Goal: Transaction & Acquisition: Purchase product/service

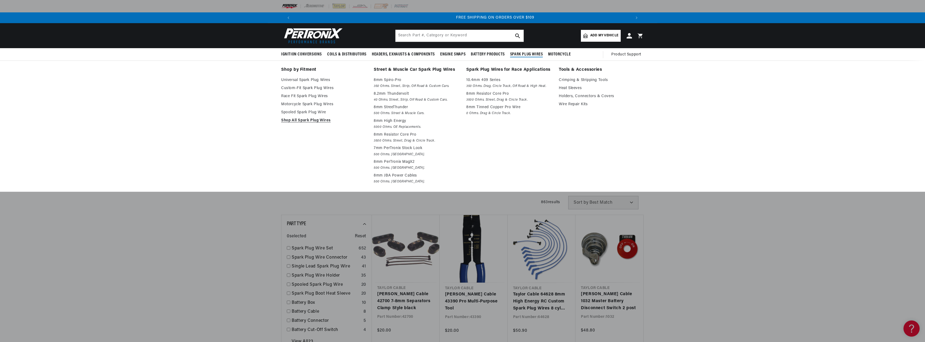
scroll to position [0, 672]
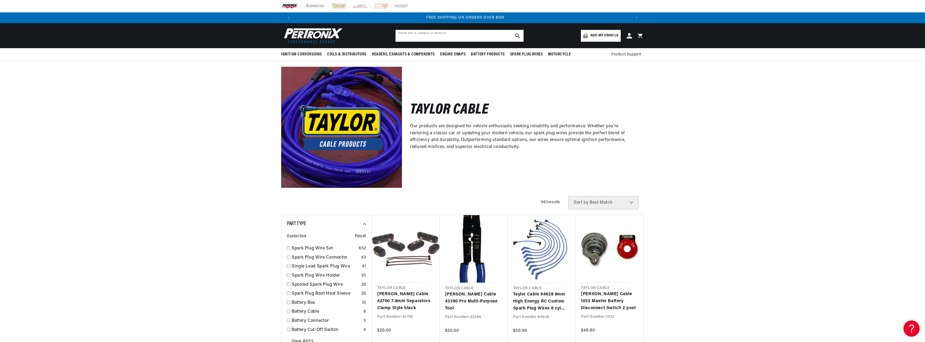
click at [423, 31] on input "text" at bounding box center [459, 36] width 128 height 12
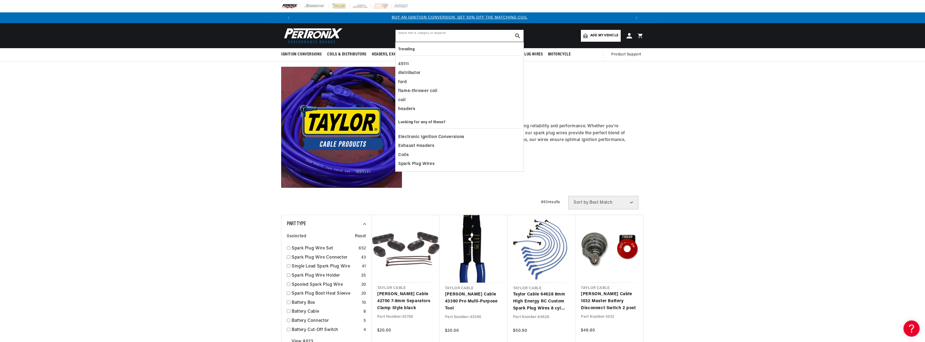
scroll to position [0, 0]
type input "h"
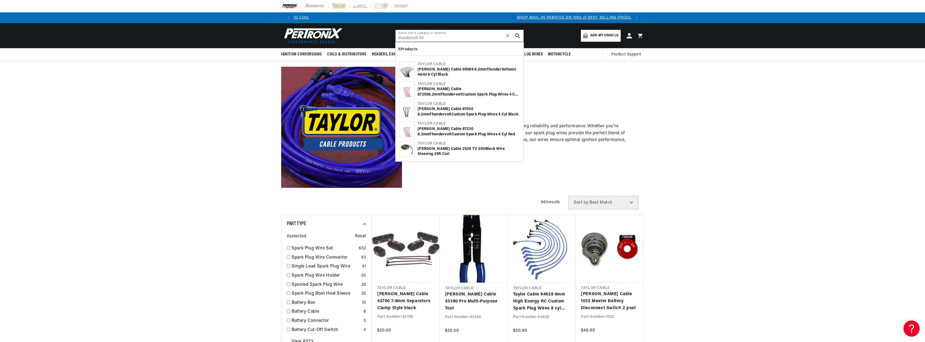
scroll to position [0, 336]
drag, startPoint x: 431, startPoint y: 38, endPoint x: 407, endPoint y: 40, distance: 24.0
click at [410, 39] on input "thundervolt 50" at bounding box center [459, 36] width 128 height 12
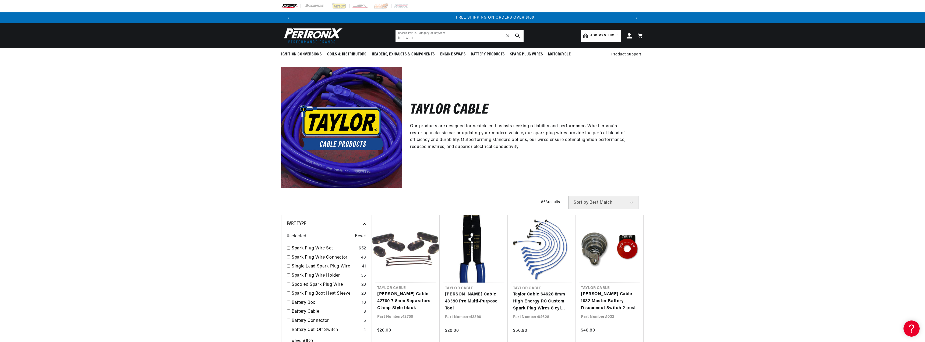
scroll to position [0, 672]
type input "t"
type input "milwaukee 8"
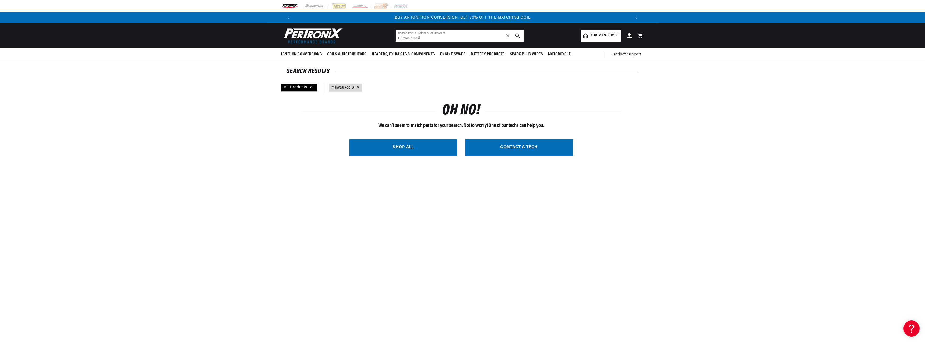
drag, startPoint x: 428, startPoint y: 36, endPoint x: 384, endPoint y: 38, distance: 44.4
click at [384, 38] on header "BETTER SEARCH RESULTS Add your vehicle's year, make, and model to find parts be…" at bounding box center [462, 35] width 389 height 25
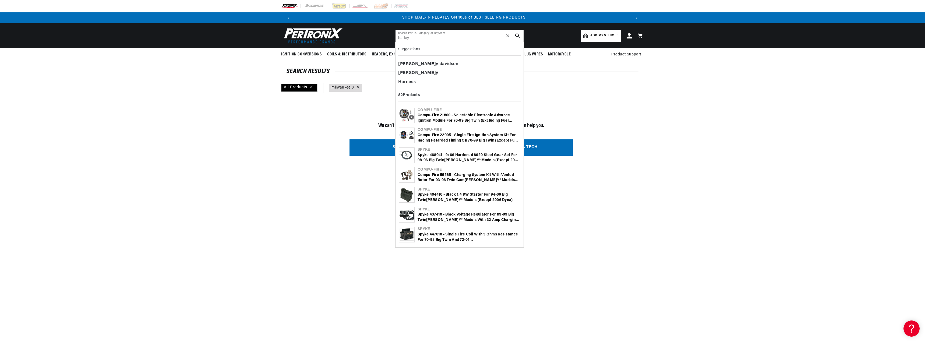
type input "harley"
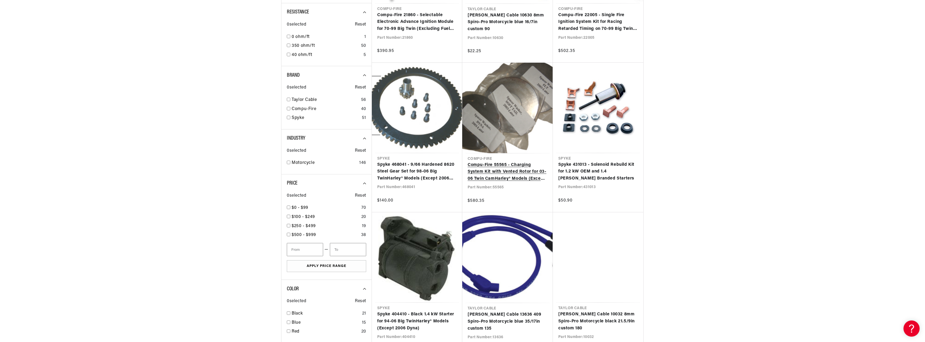
scroll to position [269, 0]
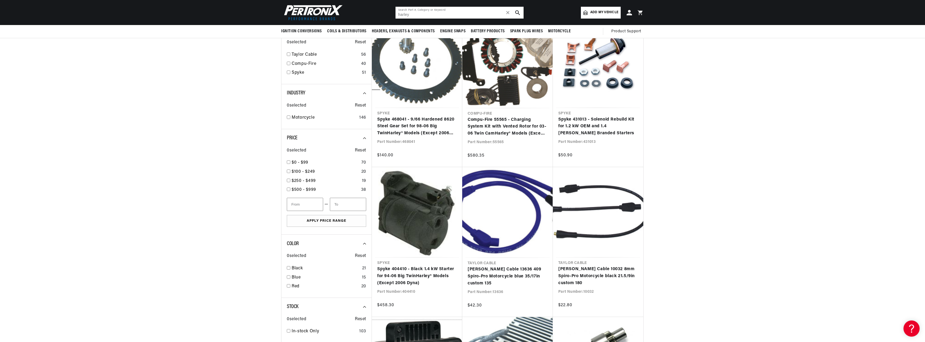
scroll to position [188, 0]
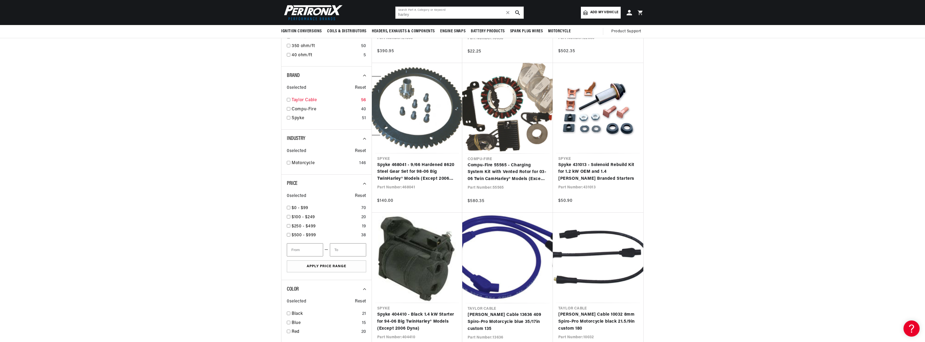
drag, startPoint x: 285, startPoint y: 101, endPoint x: 290, endPoint y: 101, distance: 4.8
click at [286, 101] on div "Brand 0 selected Reset Taylor Cable 56 Compu-Fire 40 Spyke 51" at bounding box center [326, 97] width 90 height 63
click at [290, 101] on div "Taylor Cable 56" at bounding box center [326, 101] width 79 height 9
checkbox input "true"
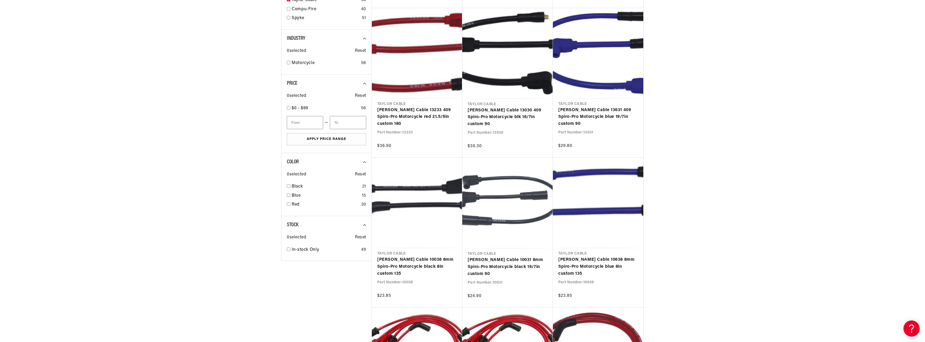
scroll to position [296, 0]
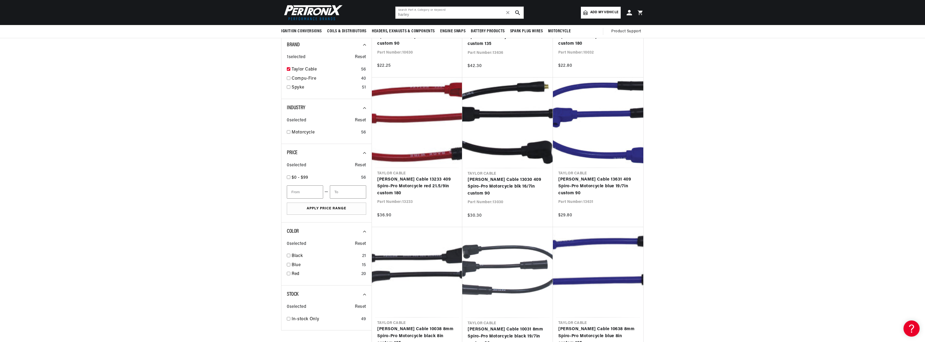
scroll to position [134, 0]
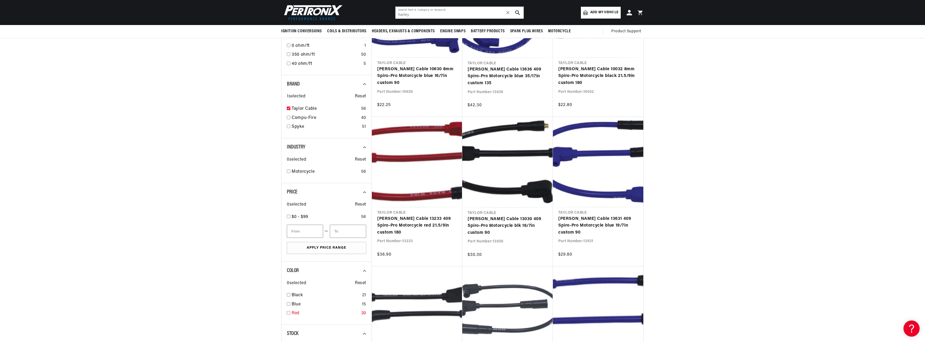
click at [292, 311] on link "Red" at bounding box center [326, 313] width 68 height 7
checkbox input "true"
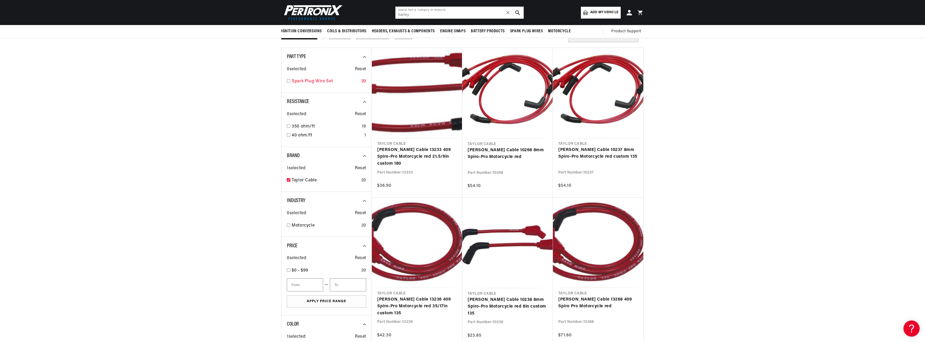
scroll to position [0, 672]
click at [288, 81] on input "checkbox" at bounding box center [288, 80] width 3 height 3
checkbox input "true"
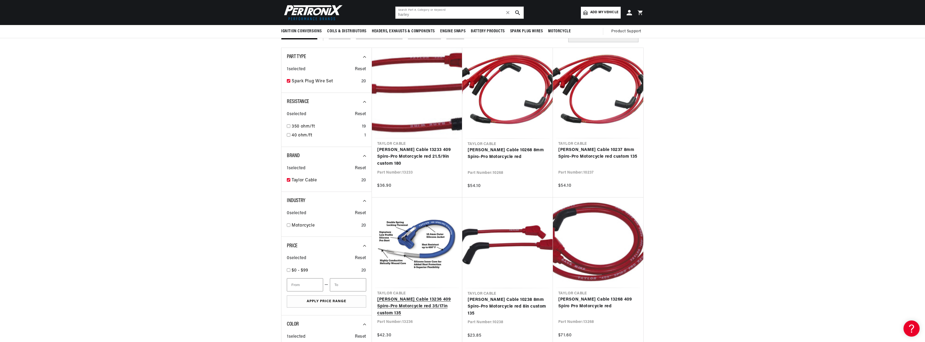
scroll to position [0, 336]
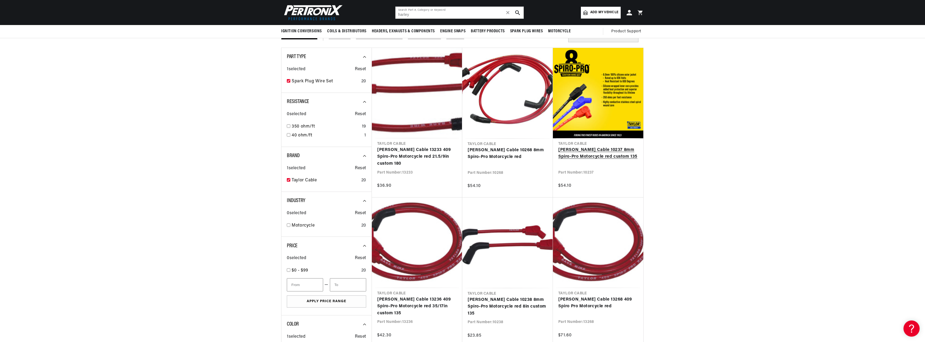
click at [610, 148] on link "[PERSON_NAME] Cable 10237 8mm Spiro-Pro Motorcycle red custom 135" at bounding box center [598, 154] width 80 height 14
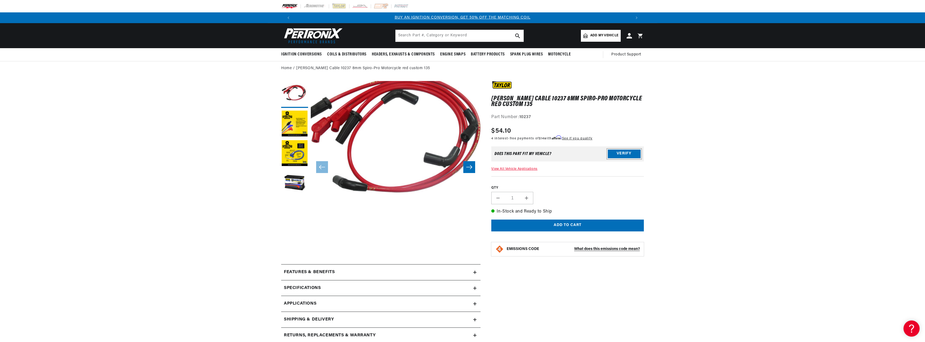
click at [633, 153] on button "Verify" at bounding box center [624, 154] width 33 height 9
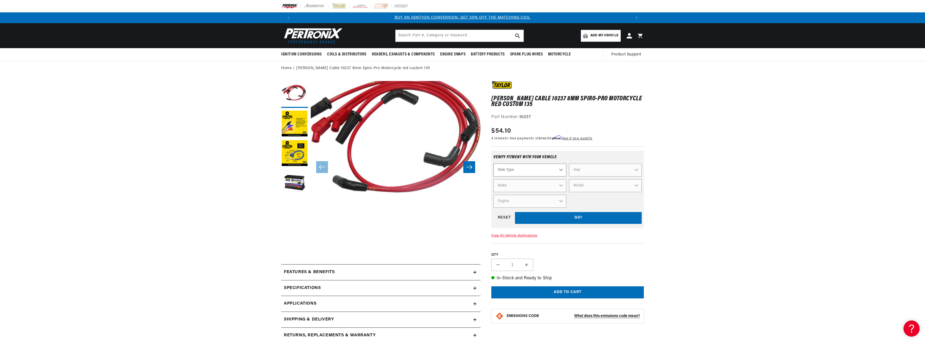
click at [524, 170] on select "Ride Type Automotive Agricultural Industrial Marine Motorcycle" at bounding box center [529, 170] width 73 height 13
select select "Motorcycle"
click at [493, 164] on select "Ride Type Automotive Agricultural Industrial Marine Motorcycle" at bounding box center [529, 170] width 73 height 13
select select "Motorcycle"
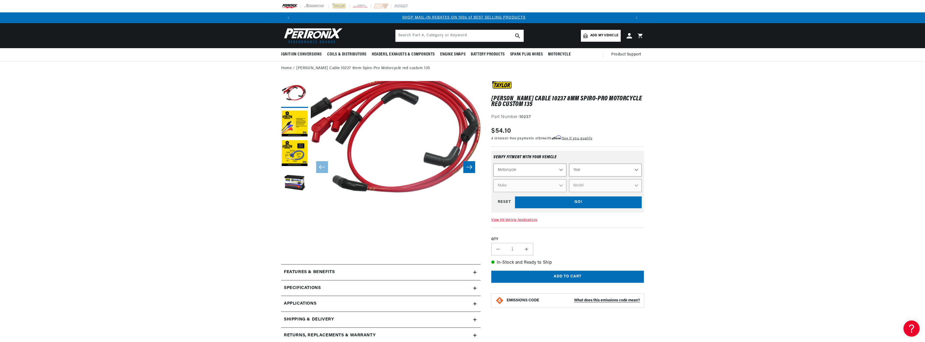
click at [584, 170] on select "Year [DATE] 2017 2016 2015 2014 2013 2012 2011 2010 2009 2008 2007 2006 2005 20…" at bounding box center [605, 170] width 73 height 13
click at [591, 167] on select "Year 2018 2017 2016 2015 2014 2013 2012 2011 2010 2009 2008 2007 2006 2005 2004…" at bounding box center [605, 170] width 73 height 13
select select "2018"
click at [569, 164] on select "Year 2018 2017 2016 2015 2014 2013 2012 2011 2010 2009 2008 2007 2006 2005 2004…" at bounding box center [605, 170] width 73 height 13
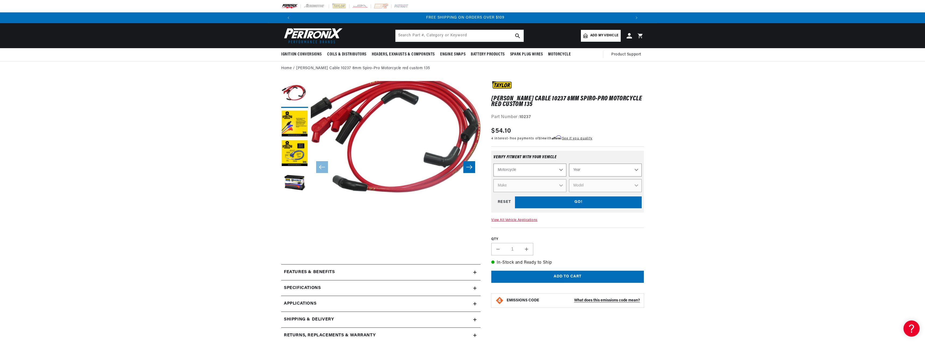
select select "2018"
click at [554, 186] on select "Make Harley-Davidson" at bounding box center [529, 185] width 73 height 13
select select "Harley-Davidson"
click at [493, 179] on select "Make Harley-Davidson" at bounding box center [529, 185] width 73 height 13
select select "Harley-Davidson"
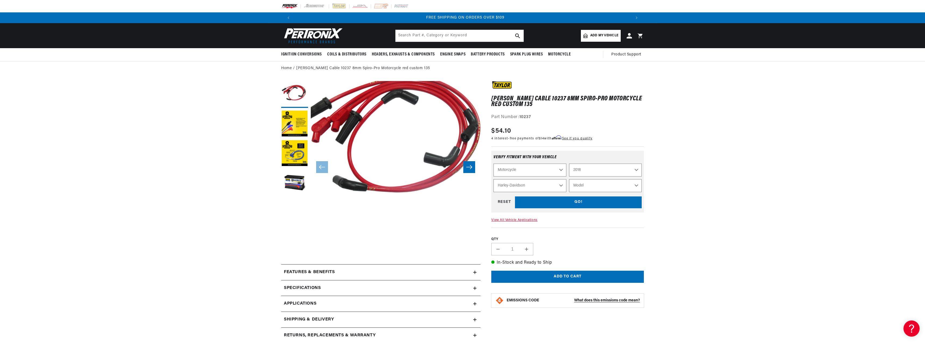
drag, startPoint x: 588, startPoint y: 187, endPoint x: 592, endPoint y: 186, distance: 3.5
click at [589, 187] on select "Model FLDE Deluxe 107 FLFB Fat Boy 107 FLFBS Fat Boy 114 FLHC Heritage Classic …" at bounding box center [605, 185] width 73 height 13
click at [595, 164] on select "2018 2017 2016 2015 2014 2013 2012 2011 2010 2009 2008 2007 2006 2005 2004 2003…" at bounding box center [605, 170] width 73 height 13
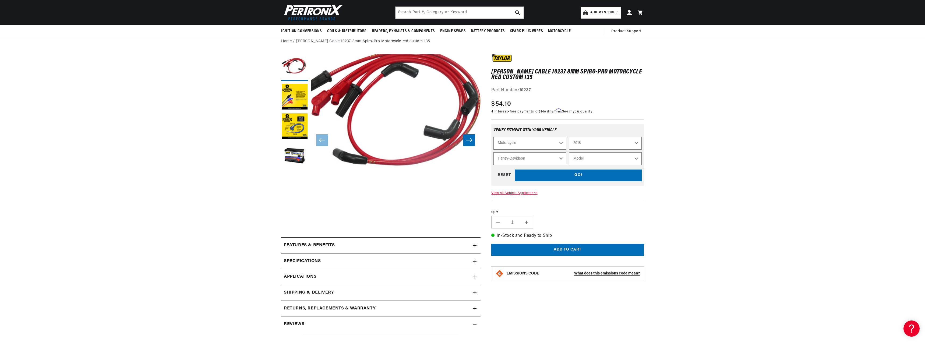
scroll to position [0, 0]
click at [590, 145] on select "2018 2017 2016 2015 2014 2013 2012 2011 2010 2009 2008 2007 2006 2005 2004 2003…" at bounding box center [605, 143] width 73 height 13
click at [569, 137] on select "2018 2017 2016 2015 2014 2013 2012 2011 2010 2009 2008 2007 2006 2005 2004 2003…" at bounding box center [605, 143] width 73 height 13
click at [595, 142] on select "2018 2017 2016 2015 2014 2013 2012 2011 2010 2009 2008 2007 2006 2005 2004 2003…" at bounding box center [605, 143] width 73 height 13
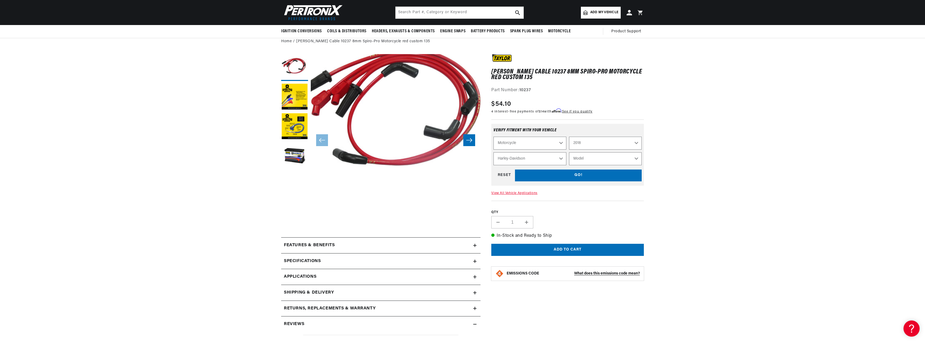
click at [569, 137] on select "2018 2017 2016 2015 2014 2013 2012 2011 2010 2009 2008 2007 2006 2005 2004 2003…" at bounding box center [605, 143] width 73 height 13
select select "2018"
click at [601, 154] on select "Model FLDE Deluxe 107 FLFB Fat Boy 107 FLFBS Fat Boy 114 FLHC Heritage Classic …" at bounding box center [605, 158] width 73 height 13
select select "FXLR-Low-Rider-107"
click at [569, 152] on select "Model FLDE Deluxe 107 FLFB Fat Boy 107 FLFBS Fat Boy 114 FLHC Heritage Classic …" at bounding box center [605, 158] width 73 height 13
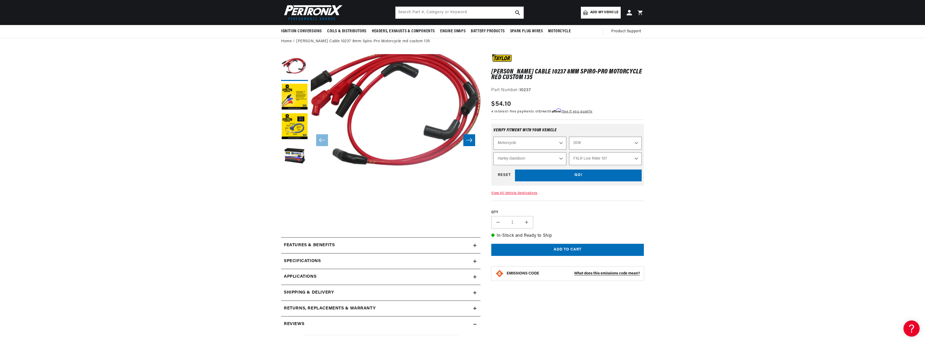
select select "Model"
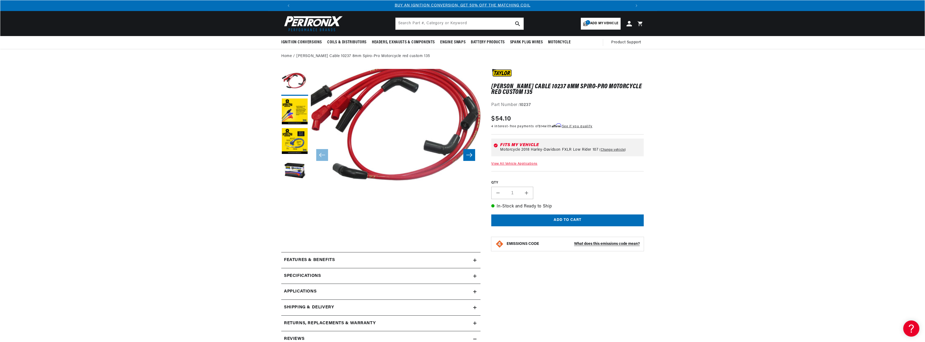
scroll to position [0, 0]
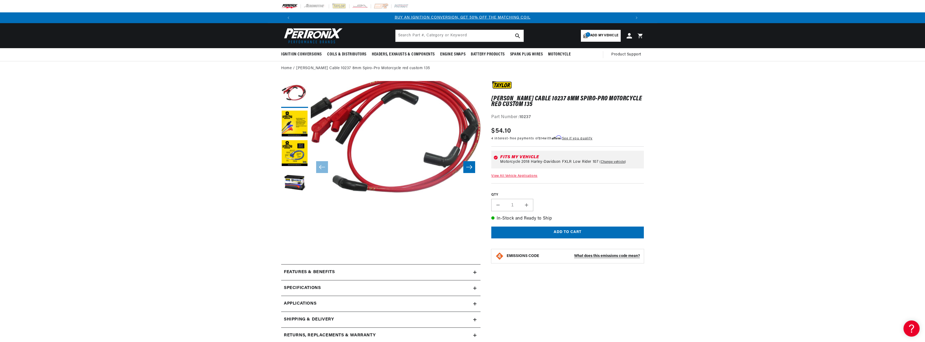
click at [294, 217] on button "Open media 1 in modal" at bounding box center [294, 217] width 0 height 0
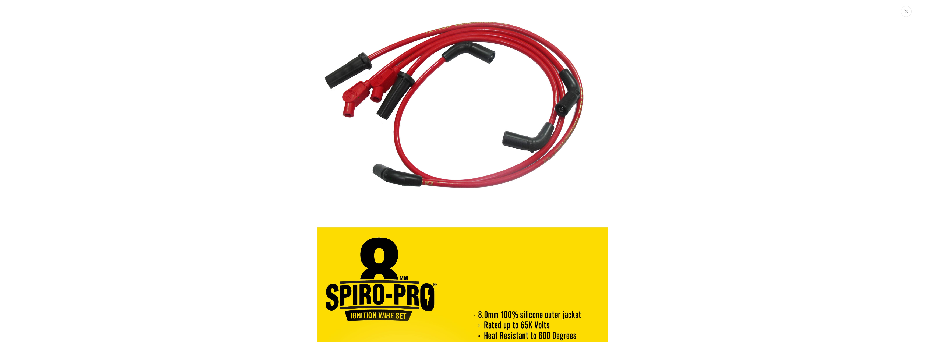
scroll to position [0, 672]
click at [507, 26] on img "Media gallery" at bounding box center [462, 114] width 290 height 218
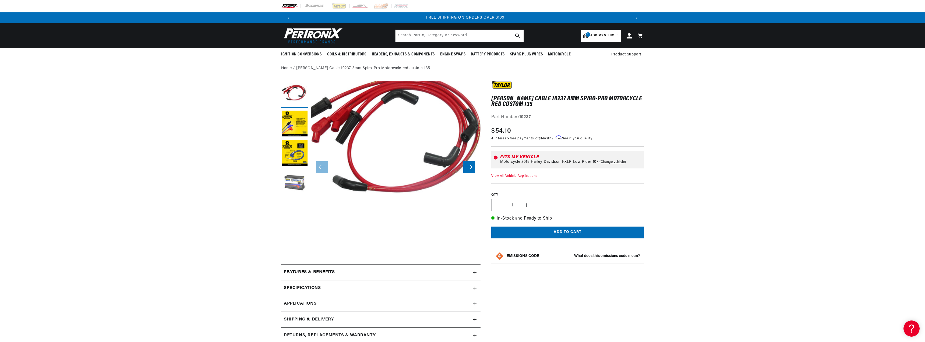
click at [299, 186] on button "Load image 4 in gallery view" at bounding box center [294, 183] width 27 height 27
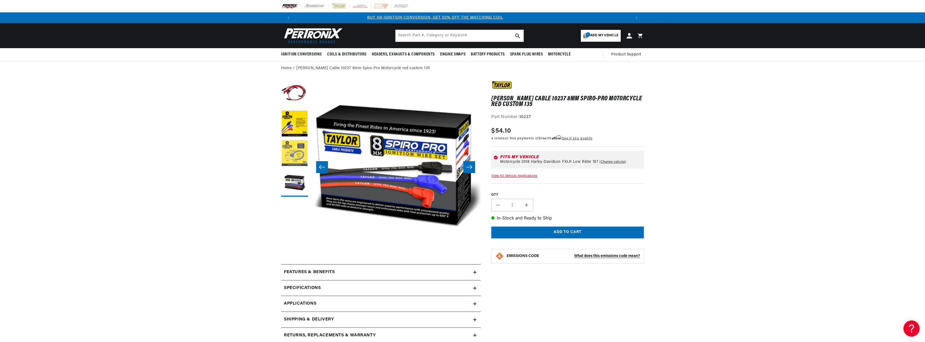
scroll to position [0, 0]
click at [290, 147] on button "Load image 3 in gallery view" at bounding box center [294, 153] width 27 height 27
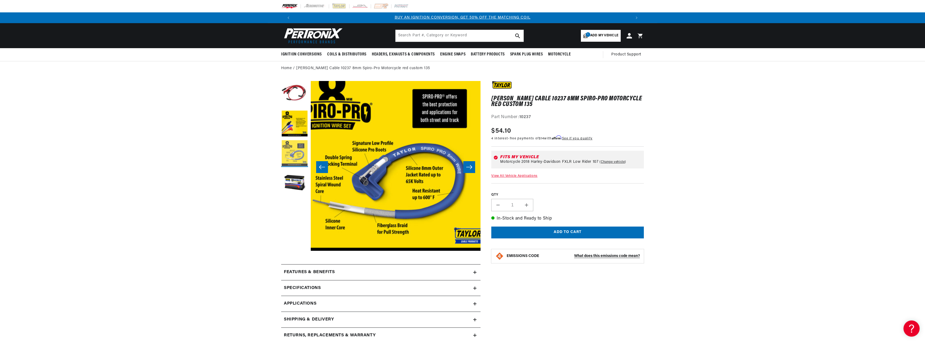
scroll to position [0, 340]
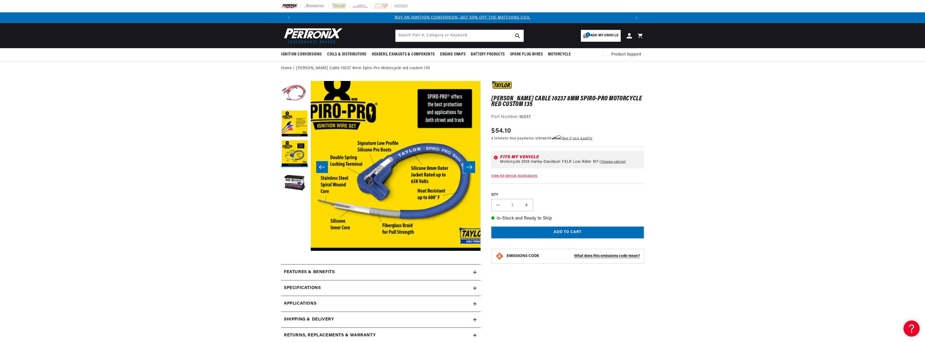
click at [298, 103] on button "Load image 1 in gallery view" at bounding box center [294, 94] width 27 height 27
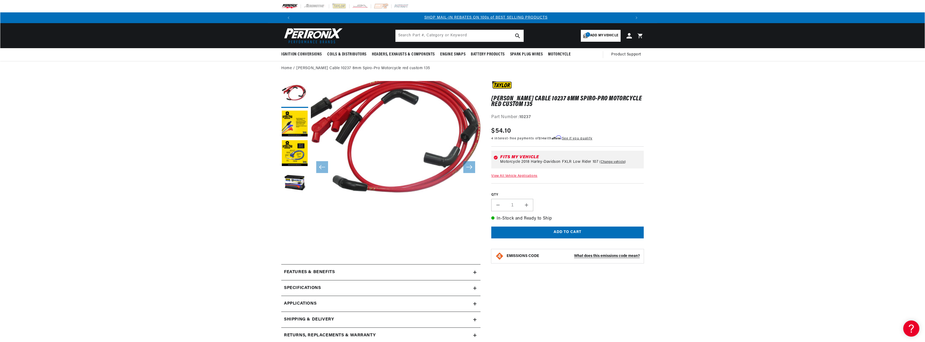
scroll to position [0, 336]
click at [294, 217] on button "Open media 1 in modal" at bounding box center [294, 217] width 0 height 0
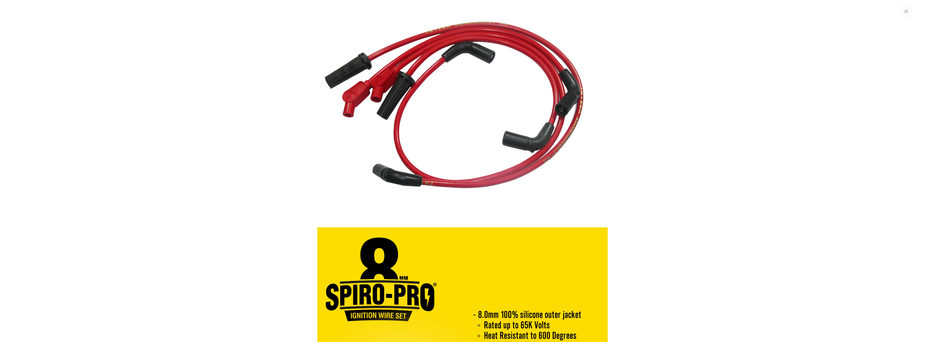
scroll to position [0, 672]
click at [508, 26] on img "Media gallery" at bounding box center [462, 114] width 290 height 218
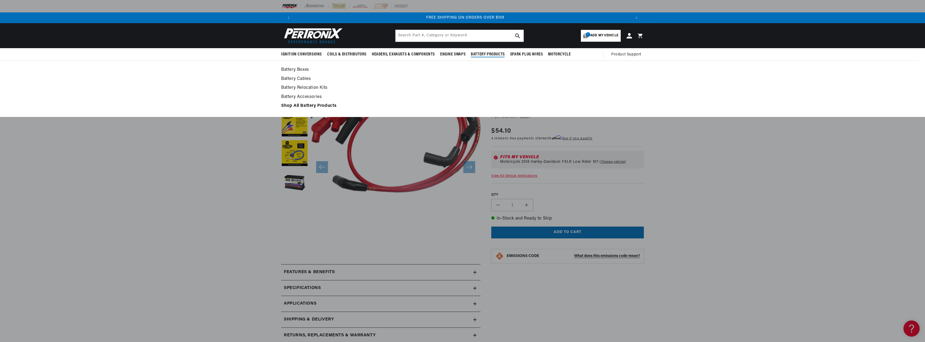
click at [438, 76] on link "Battery Cables" at bounding box center [462, 79] width 363 height 8
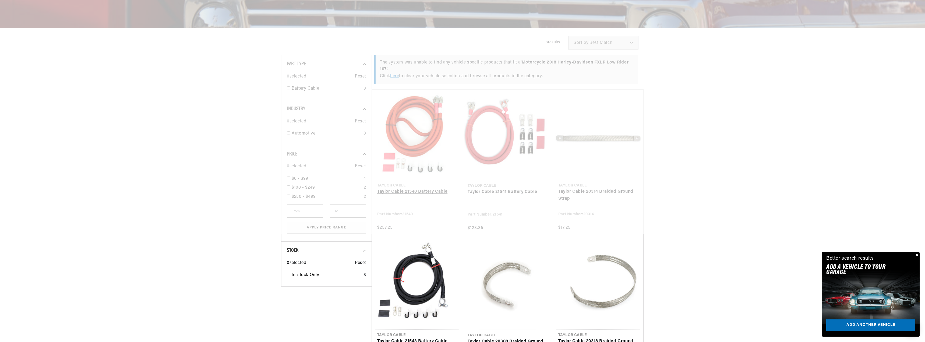
scroll to position [103, 0]
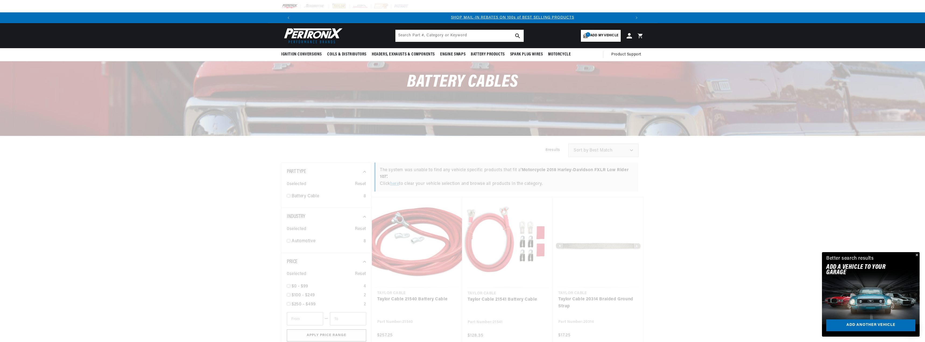
scroll to position [0, 336]
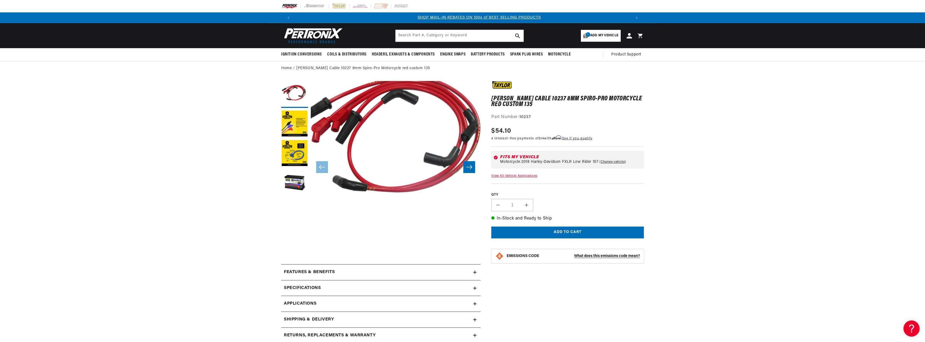
scroll to position [0, 336]
click at [525, 154] on div "Fits my vehicle Motorcycle 2018 Harley-Davidson FXLR Low Rider 107 Change vehic…" at bounding box center [567, 160] width 152 height 18
click at [617, 163] on link "Change vehicle" at bounding box center [612, 162] width 27 height 4
select select "Motorcycle"
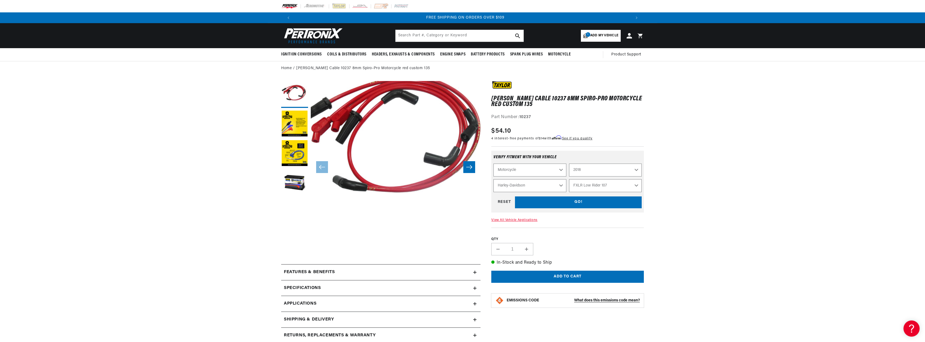
click at [615, 183] on select "FLDE Deluxe 107 FLFB Fat Boy [DEMOGRAPHIC_DATA] FLFBS Fat Boy [DEMOGRAPHIC_DATA…" at bounding box center [605, 185] width 73 height 13
click at [569, 179] on select "FLDE Deluxe 107 FLFB Fat Boy [DEMOGRAPHIC_DATA] FLFBS Fat Boy [DEMOGRAPHIC_DATA…" at bounding box center [605, 185] width 73 height 13
select select "FXLR-Low-Rider-107"
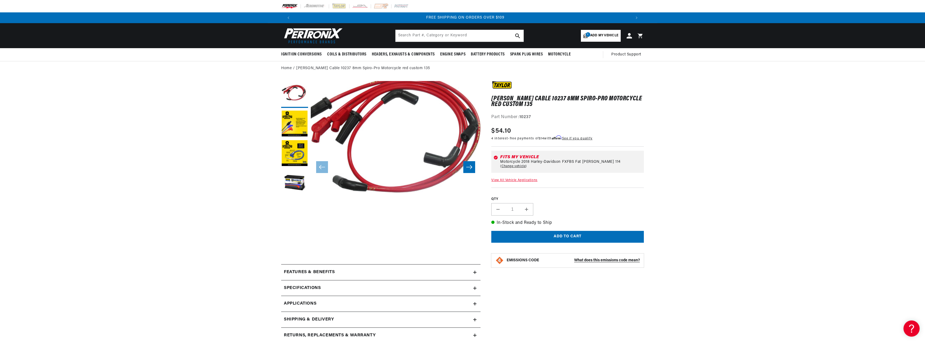
click at [495, 156] on icon at bounding box center [496, 157] width 4 height 4
click at [524, 155] on div "Fits my vehicle" at bounding box center [570, 157] width 141 height 4
click at [296, 116] on button "Load image 2 in gallery view" at bounding box center [294, 124] width 27 height 27
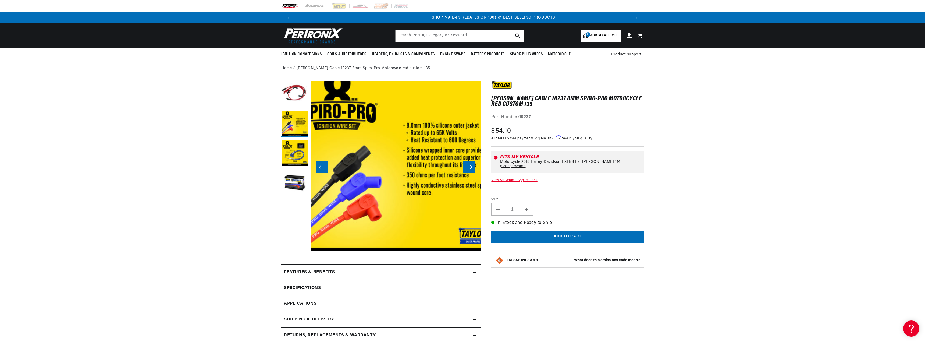
scroll to position [0, 336]
click at [294, 268] on button "Open media 2 in modal" at bounding box center [294, 268] width 0 height 0
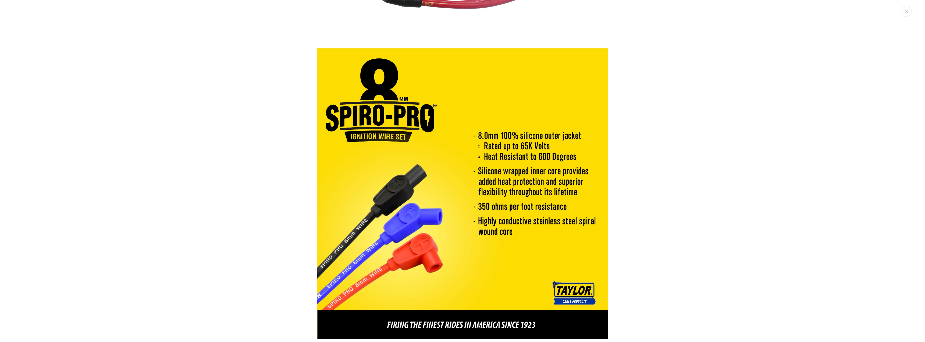
click at [325, 170] on img "Media gallery" at bounding box center [462, 193] width 290 height 290
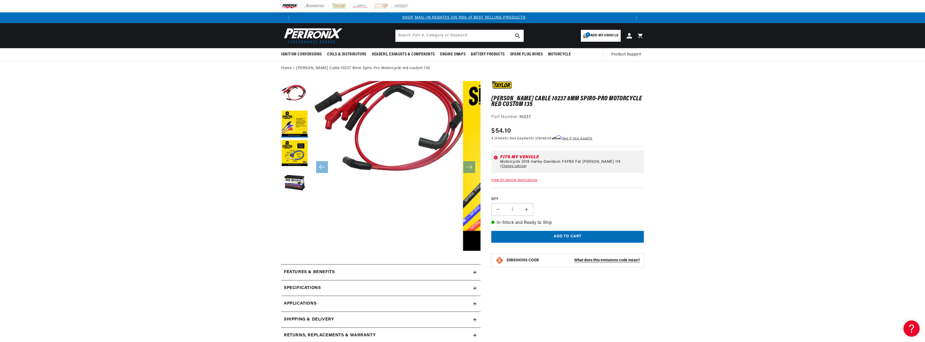
scroll to position [17, 0]
click at [307, 157] on button "Load image 3 in gallery view" at bounding box center [294, 153] width 27 height 27
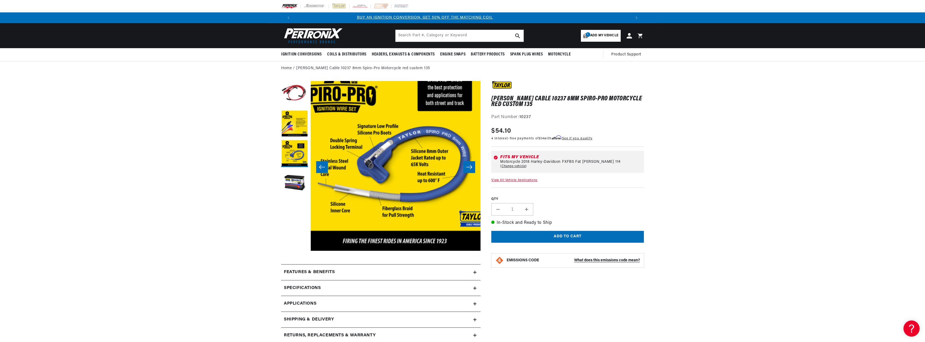
scroll to position [0, 0]
click at [300, 184] on button "Load image 4 in gallery view" at bounding box center [294, 183] width 27 height 27
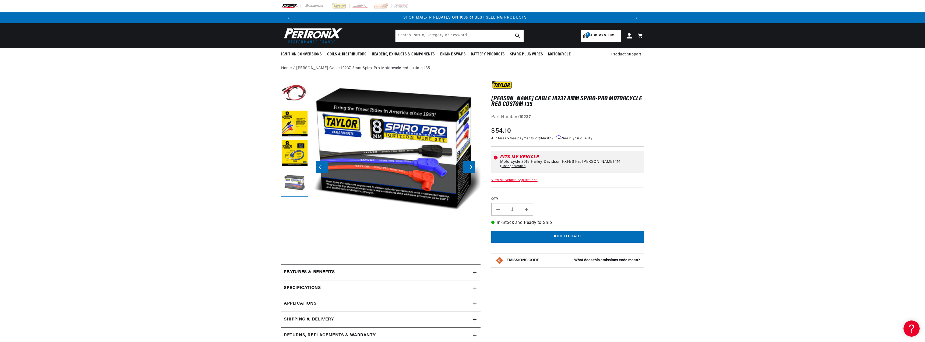
scroll to position [0, 336]
click at [339, 6] on img at bounding box center [339, 6] width 15 height 6
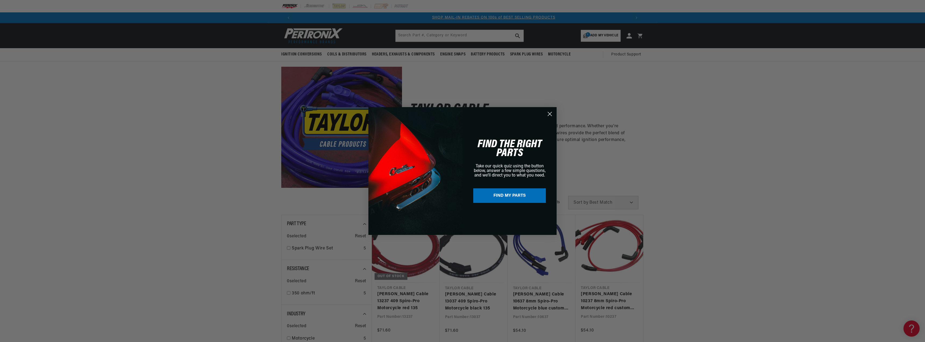
scroll to position [0, 336]
